Goal: Transaction & Acquisition: Book appointment/travel/reservation

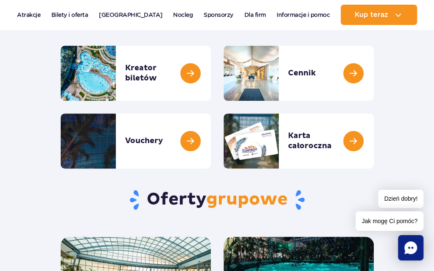
scroll to position [117, 0]
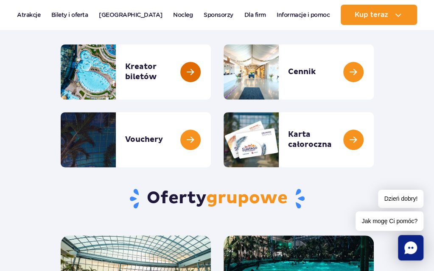
click at [211, 73] on link at bounding box center [211, 72] width 0 height 55
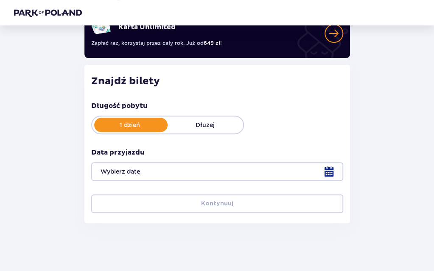
scroll to position [83, 0]
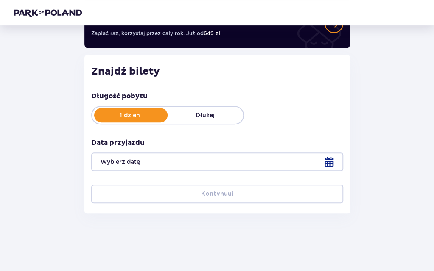
click at [332, 163] on div at bounding box center [217, 162] width 252 height 19
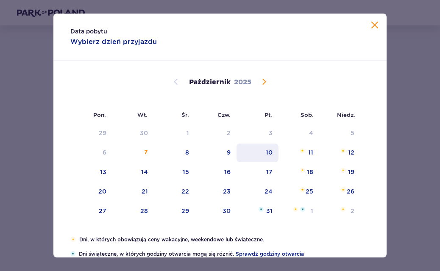
click at [259, 151] on div "10" at bounding box center [258, 153] width 42 height 19
type input "10.10.25"
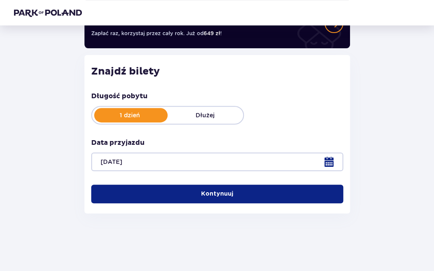
click at [296, 199] on button "Kontynuuj" at bounding box center [217, 194] width 252 height 19
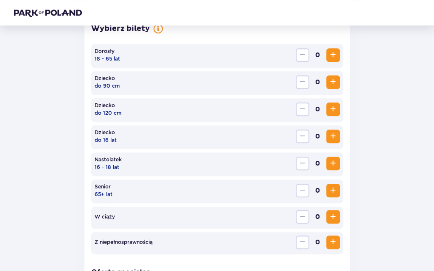
scroll to position [261, 0]
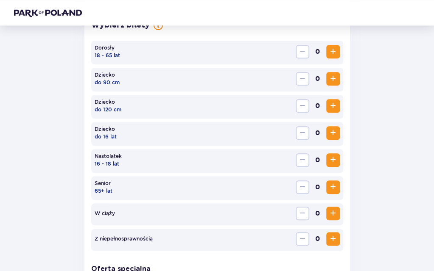
click at [329, 50] on span "Zwiększ" at bounding box center [333, 52] width 10 height 10
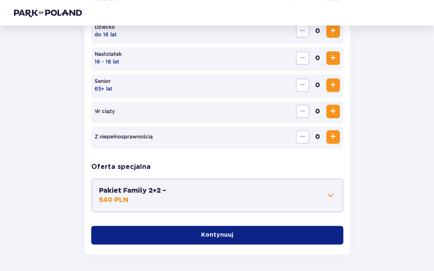
scroll to position [397, 0]
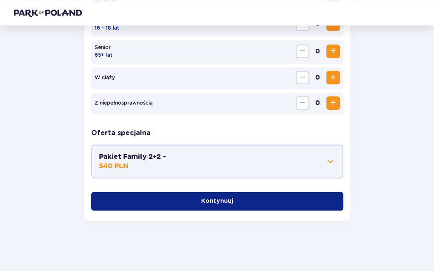
click at [264, 205] on button "Kontynuuj" at bounding box center [217, 201] width 252 height 19
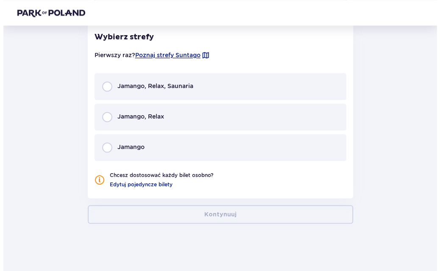
scroll to position [574, 0]
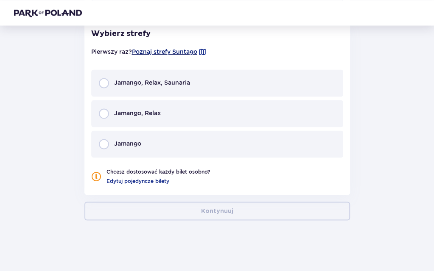
click at [179, 52] on span "Poznaj strefy Suntago" at bounding box center [164, 52] width 65 height 8
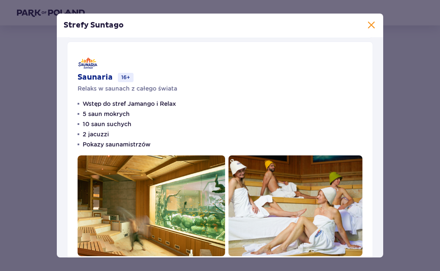
scroll to position [487, 0]
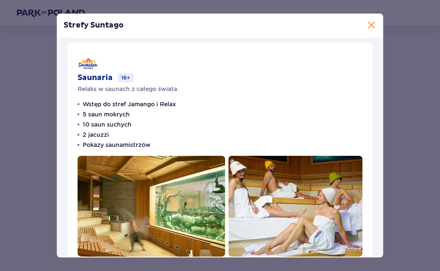
click at [166, 124] on ul "Wstęp do stref Jamango i Relax 5 saun mokrych 10 saun suchych 2 jacuzzi Pokazy …" at bounding box center [127, 124] width 98 height 49
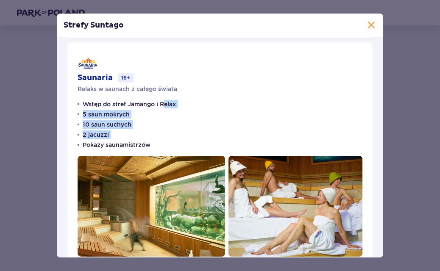
drag, startPoint x: 166, startPoint y: 124, endPoint x: 171, endPoint y: 144, distance: 20.1
click at [171, 144] on ul "Wstęp do stref Jamango i Relax 5 saun mokrych 10 saun suchych 2 jacuzzi Pokazy …" at bounding box center [127, 124] width 98 height 49
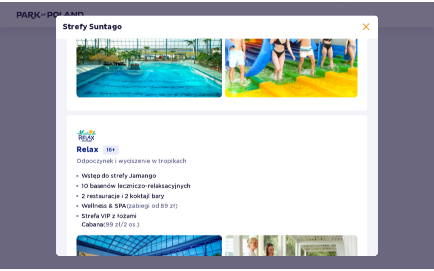
scroll to position [174, 0]
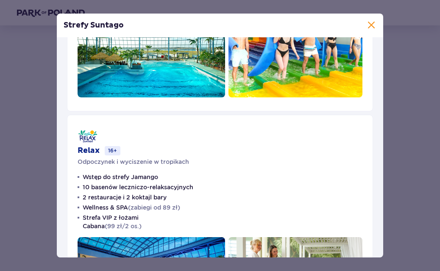
click at [367, 24] on span at bounding box center [372, 25] width 10 height 10
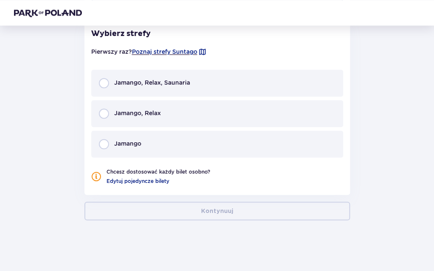
click at [101, 82] on input "radio" at bounding box center [104, 83] width 10 height 10
radio input "true"
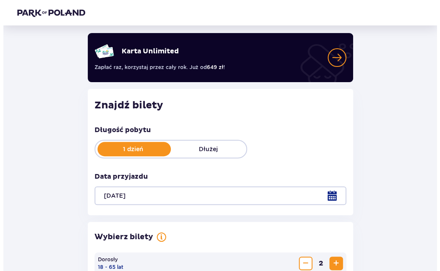
scroll to position [48, 0]
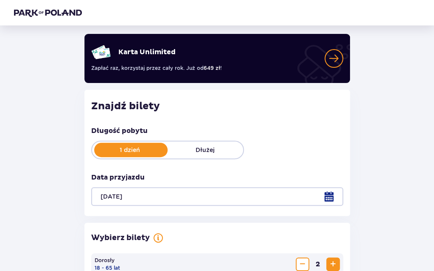
click at [326, 198] on div at bounding box center [217, 197] width 252 height 19
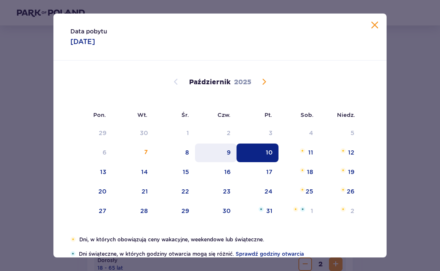
click at [217, 154] on div "9" at bounding box center [216, 153] width 42 height 19
type input "09.10.25"
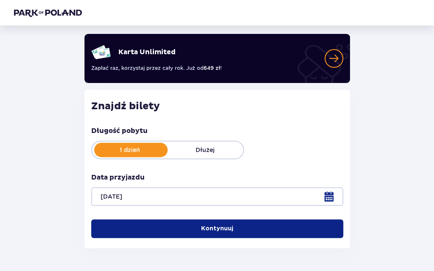
scroll to position [83, 0]
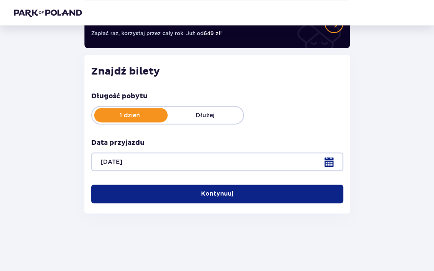
click at [231, 192] on span "button" at bounding box center [235, 194] width 8 height 8
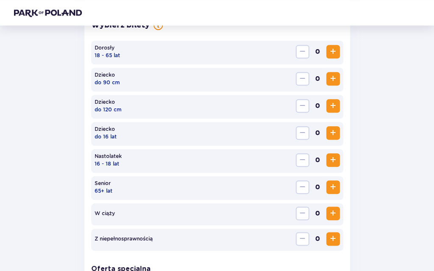
scroll to position [271, 0]
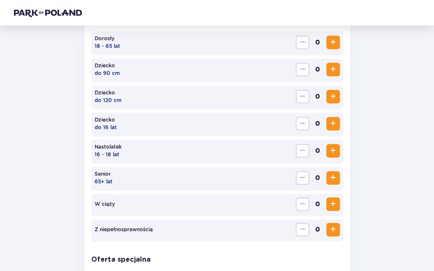
click at [333, 45] on span "Zwiększ" at bounding box center [333, 42] width 10 height 10
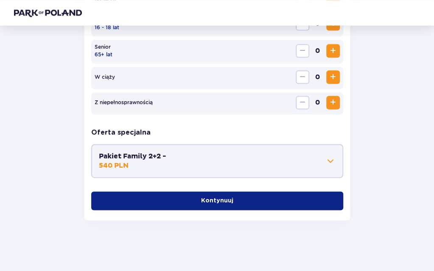
click at [255, 197] on button "Kontynuuj" at bounding box center [217, 201] width 252 height 19
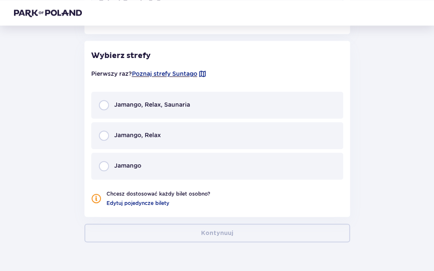
scroll to position [574, 0]
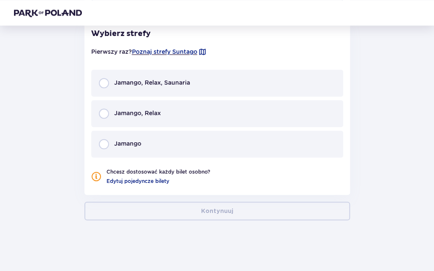
click at [103, 80] on input "radio" at bounding box center [104, 83] width 10 height 10
radio input "true"
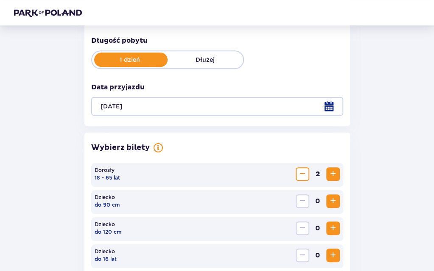
scroll to position [0, 0]
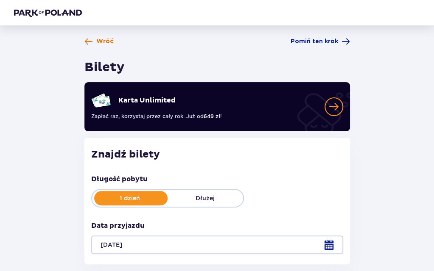
click at [92, 44] on span at bounding box center [88, 41] width 8 height 8
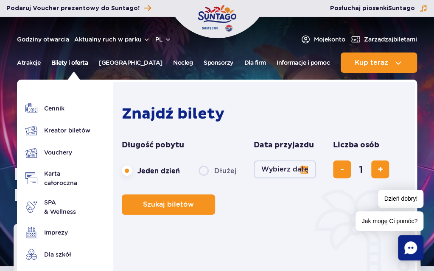
click at [74, 64] on link "Bilety i oferta" at bounding box center [69, 63] width 37 height 20
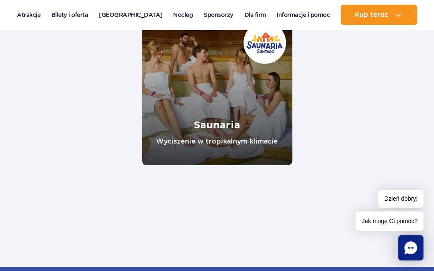
scroll to position [935, 0]
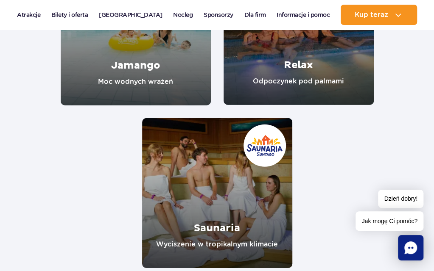
click at [288, 55] on link "Relax" at bounding box center [299, 30] width 150 height 150
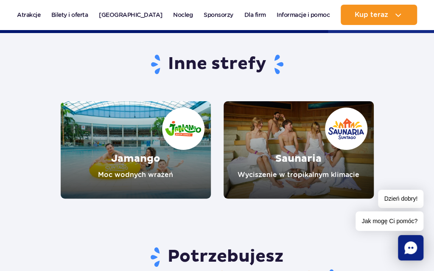
scroll to position [1310, 0]
